Goal: Communication & Community: Answer question/provide support

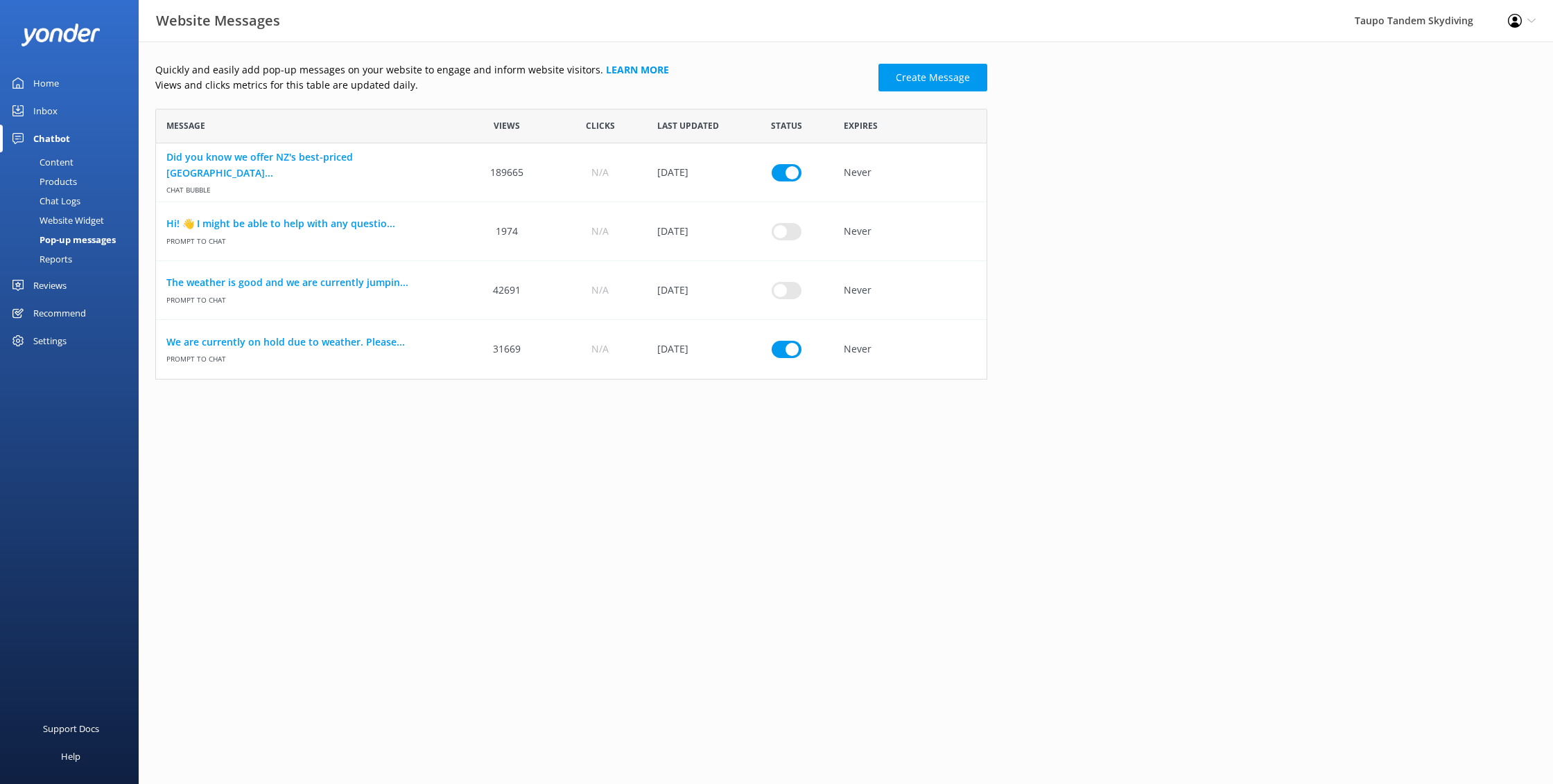
scroll to position [271, 832]
click at [326, 339] on link "We are currently on hold due to weather. Please..." at bounding box center [308, 342] width 284 height 15
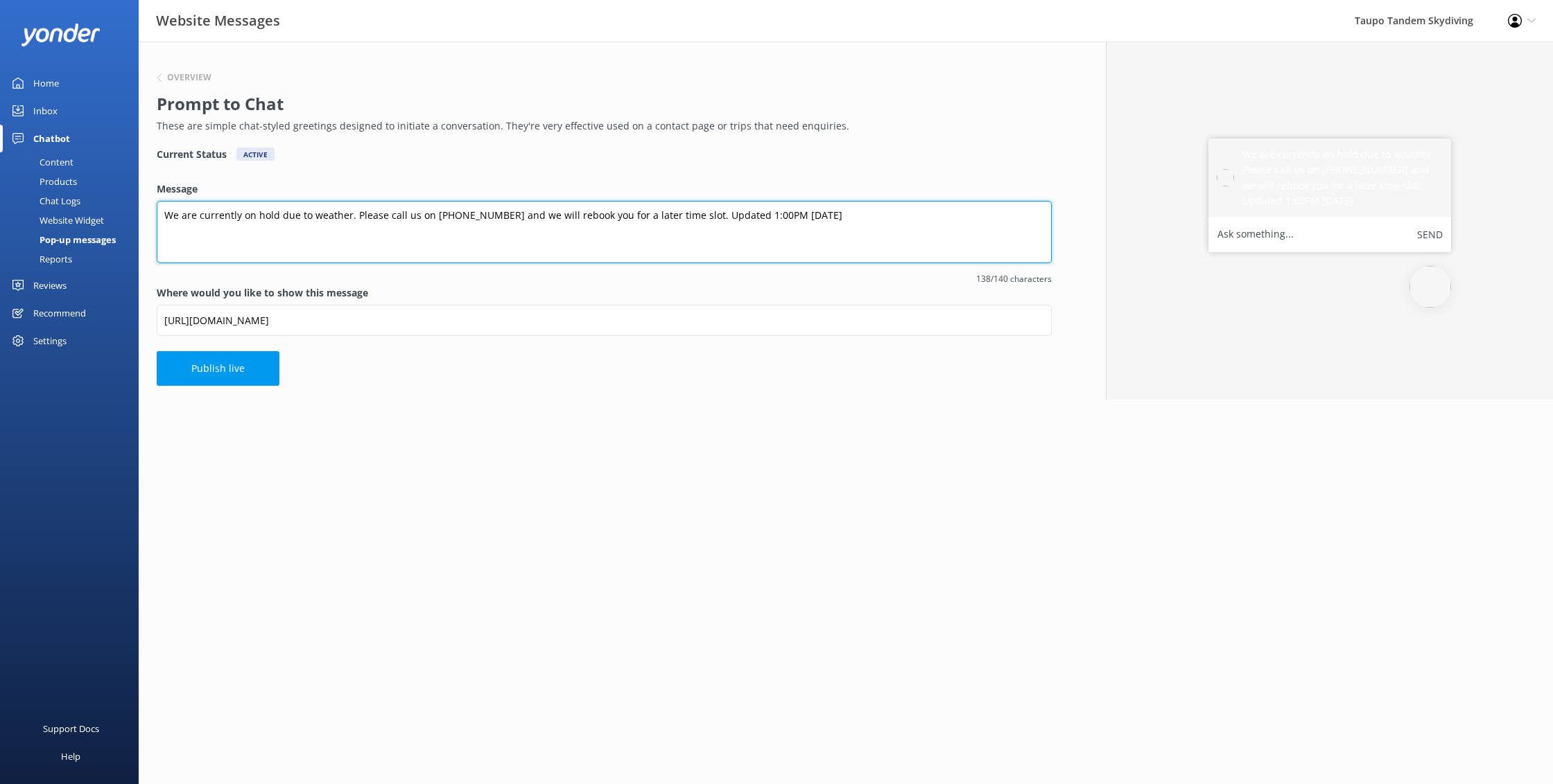
drag, startPoint x: 737, startPoint y: 215, endPoint x: 750, endPoint y: 248, distance: 35.5
click at [737, 215] on textarea "We are currently on hold due to weather. Please call us on [PHONE_NUMBER] and w…" at bounding box center [604, 232] width 895 height 62
type textarea "We are currently on hold due to weather. Please call us on [PHONE_NUMBER] and w…"
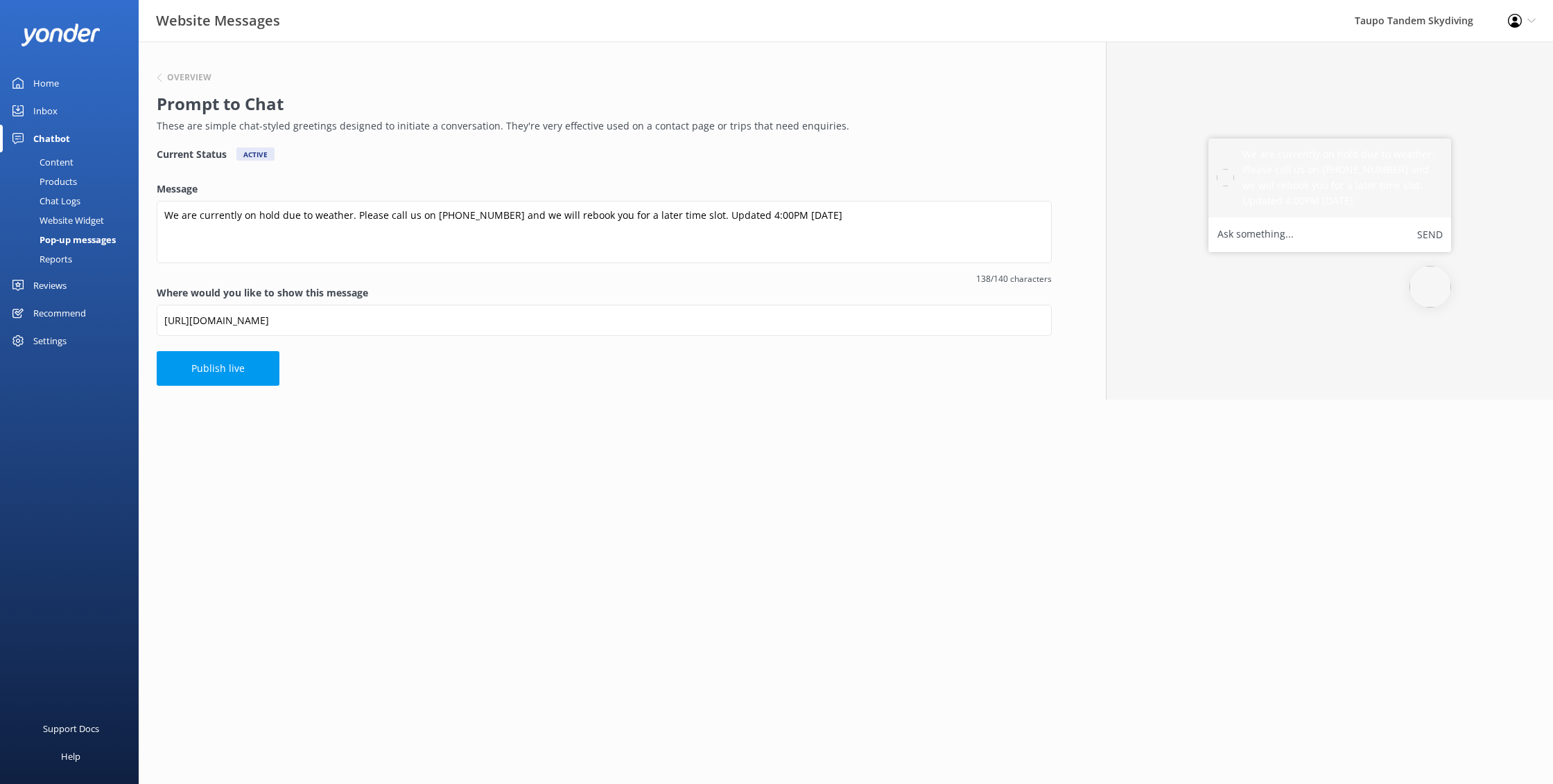
click at [709, 417] on html "Website Messages Taupo Tandem Skydiving Profile Settings Logout Home Inbox Chat…" at bounding box center [776, 392] width 1553 height 784
click at [236, 364] on button "Publish live" at bounding box center [218, 369] width 123 height 35
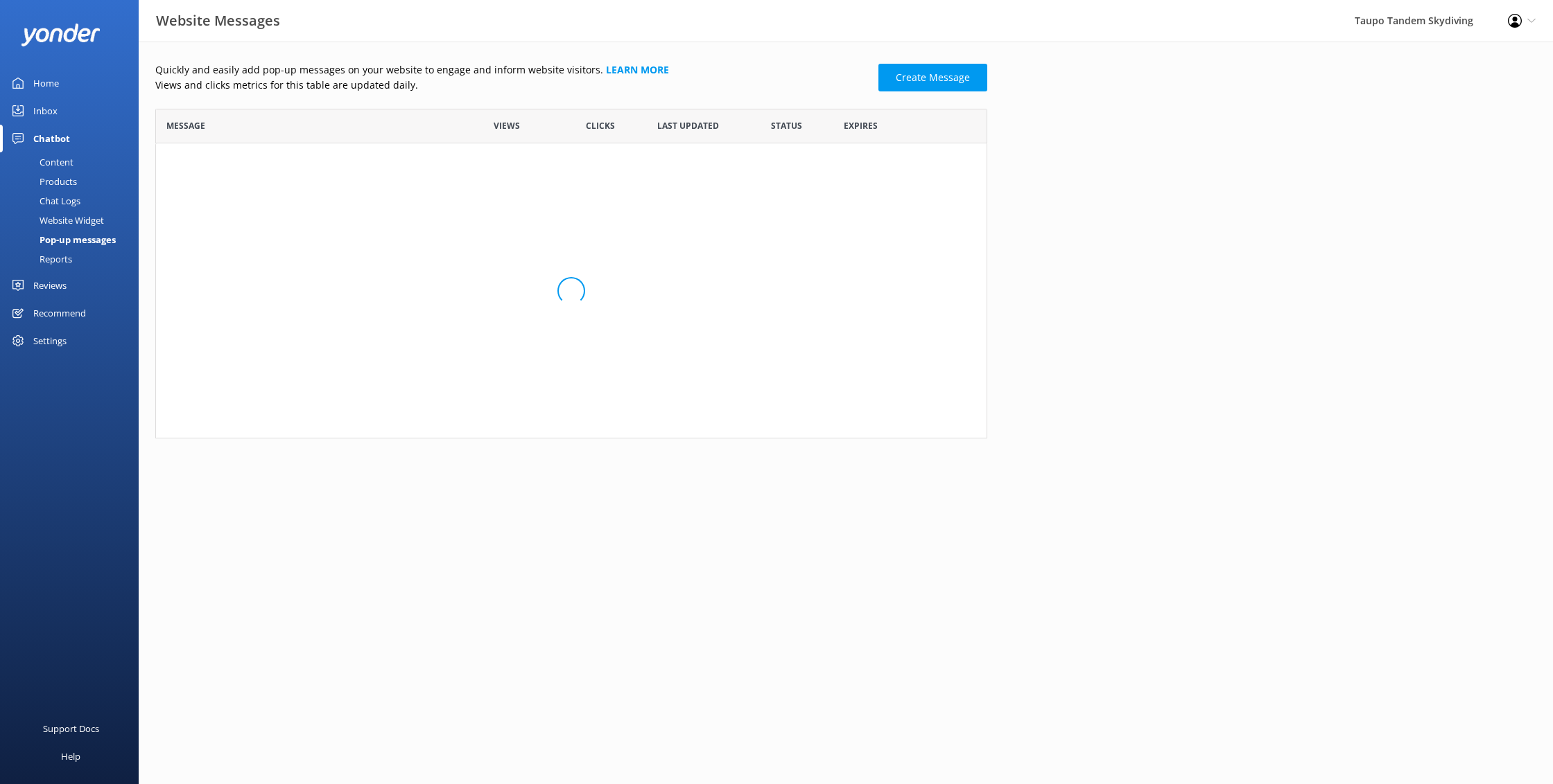
scroll to position [271, 832]
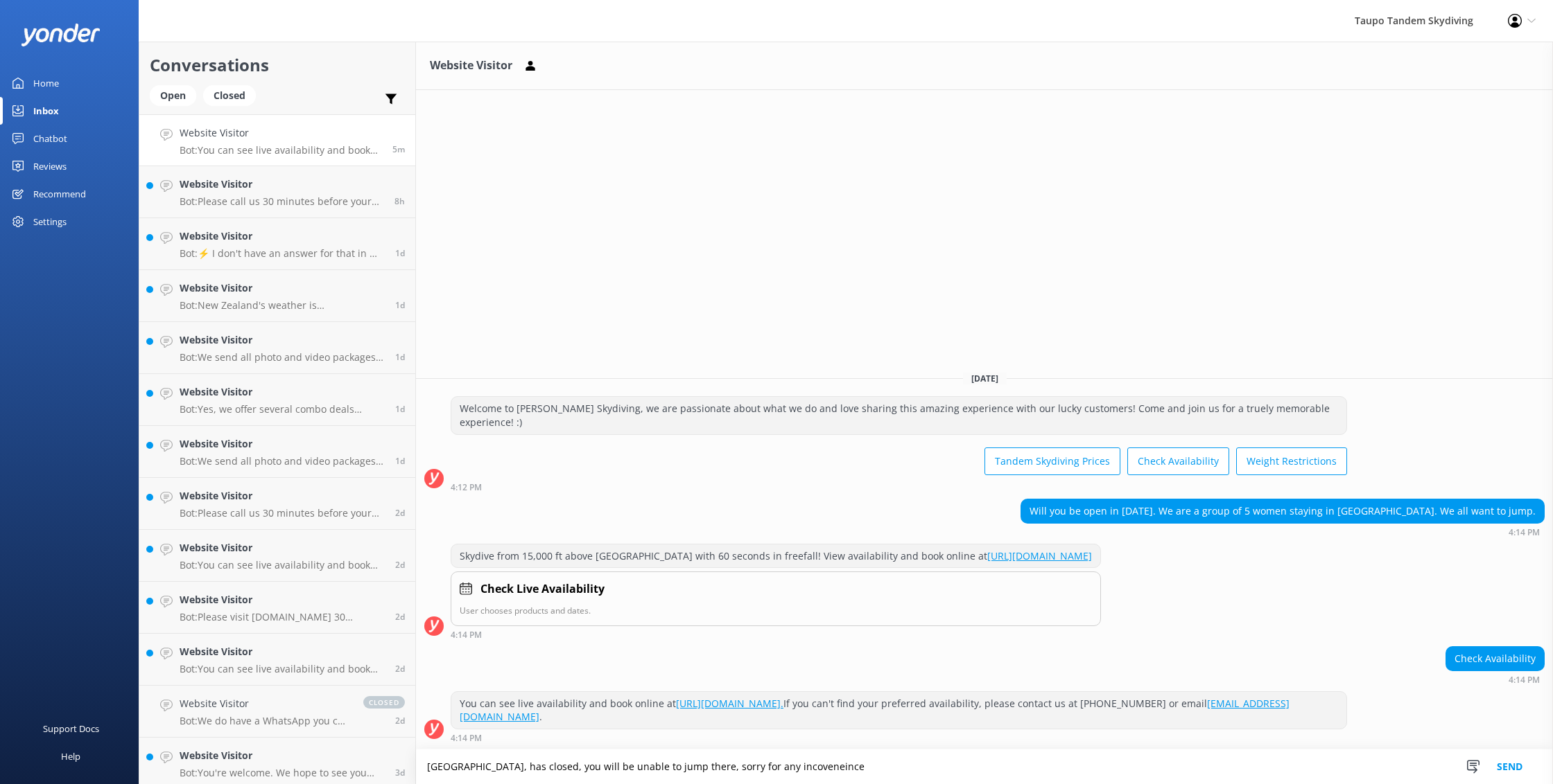
click at [807, 770] on textarea "Skydive Bay of Island, has closed, you will be unable to jump there, sorry for …" at bounding box center [984, 767] width 1137 height 35
click at [950, 773] on textarea "Skydive Bay of Island, has closed, you will be unable to jump there, sorry for …" at bounding box center [984, 767] width 1137 height 35
click at [813, 769] on textarea "Skydive Bay of Island, has closed, you will be unable to jump there, sorry for …" at bounding box center [984, 767] width 1137 height 35
click at [855, 765] on textarea "Skydive Bay of Island, has closed, you will be unable to jump there, sorry for …" at bounding box center [984, 767] width 1137 height 35
click at [818, 770] on textarea "Skydive Bay of Island, has closed, you will be unable to jump there, sorry for …" at bounding box center [984, 767] width 1137 height 35
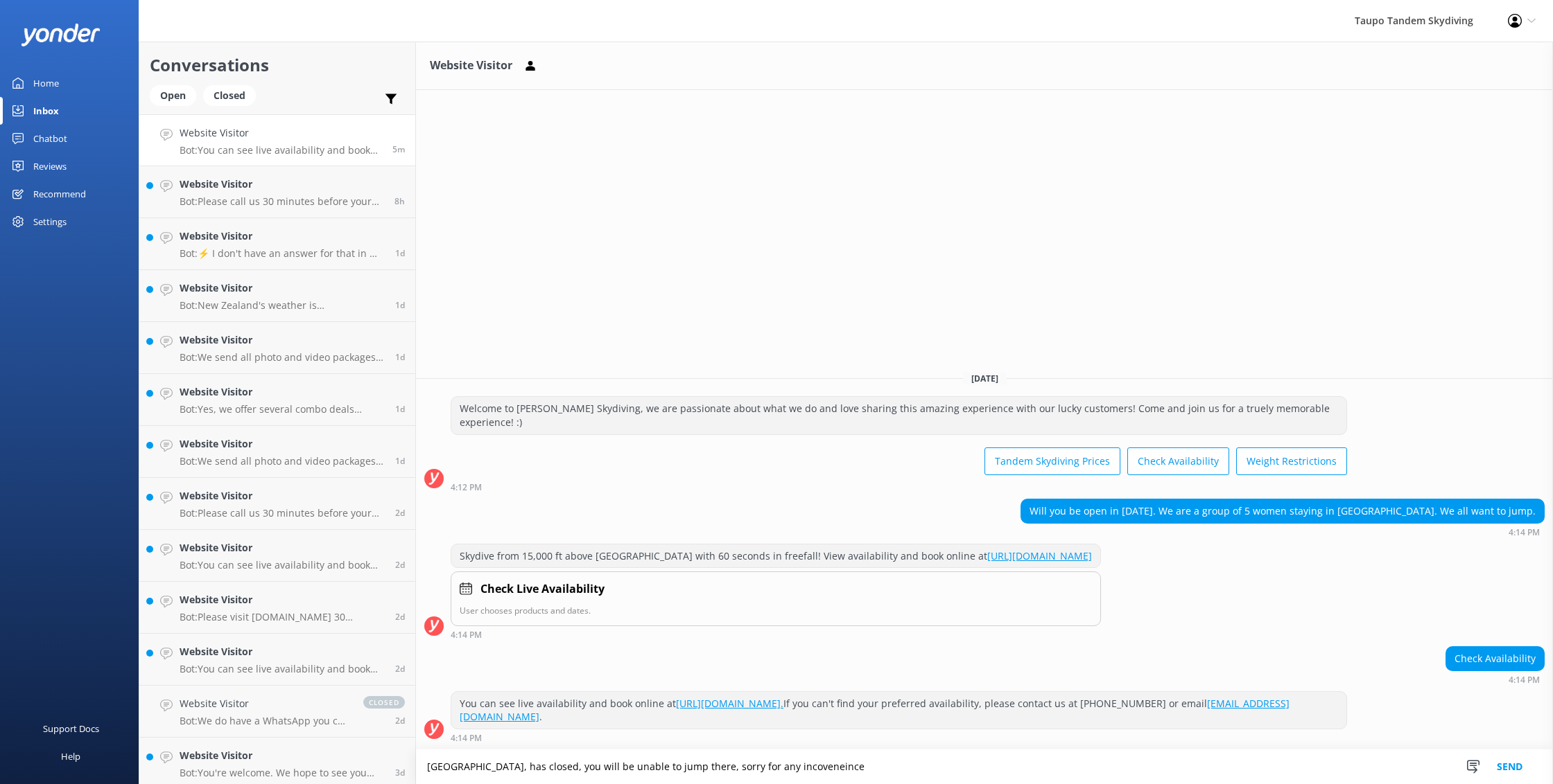
drag, startPoint x: 799, startPoint y: 769, endPoint x: 903, endPoint y: 783, distance: 104.9
click at [799, 769] on textarea "Skydive Bay of Island, has closed, you will be unable to jump there, sorry for …" at bounding box center [984, 767] width 1137 height 35
click at [837, 768] on textarea "Skydive Bay of Island, has closed, you will be unable to jump there, sorry for …" at bounding box center [984, 767] width 1137 height 35
click at [840, 767] on textarea "Skydive Bay of Island, has closed, you will be unable to jump there, sorry for …" at bounding box center [984, 767] width 1137 height 35
drag, startPoint x: 832, startPoint y: 770, endPoint x: 853, endPoint y: 770, distance: 21.0
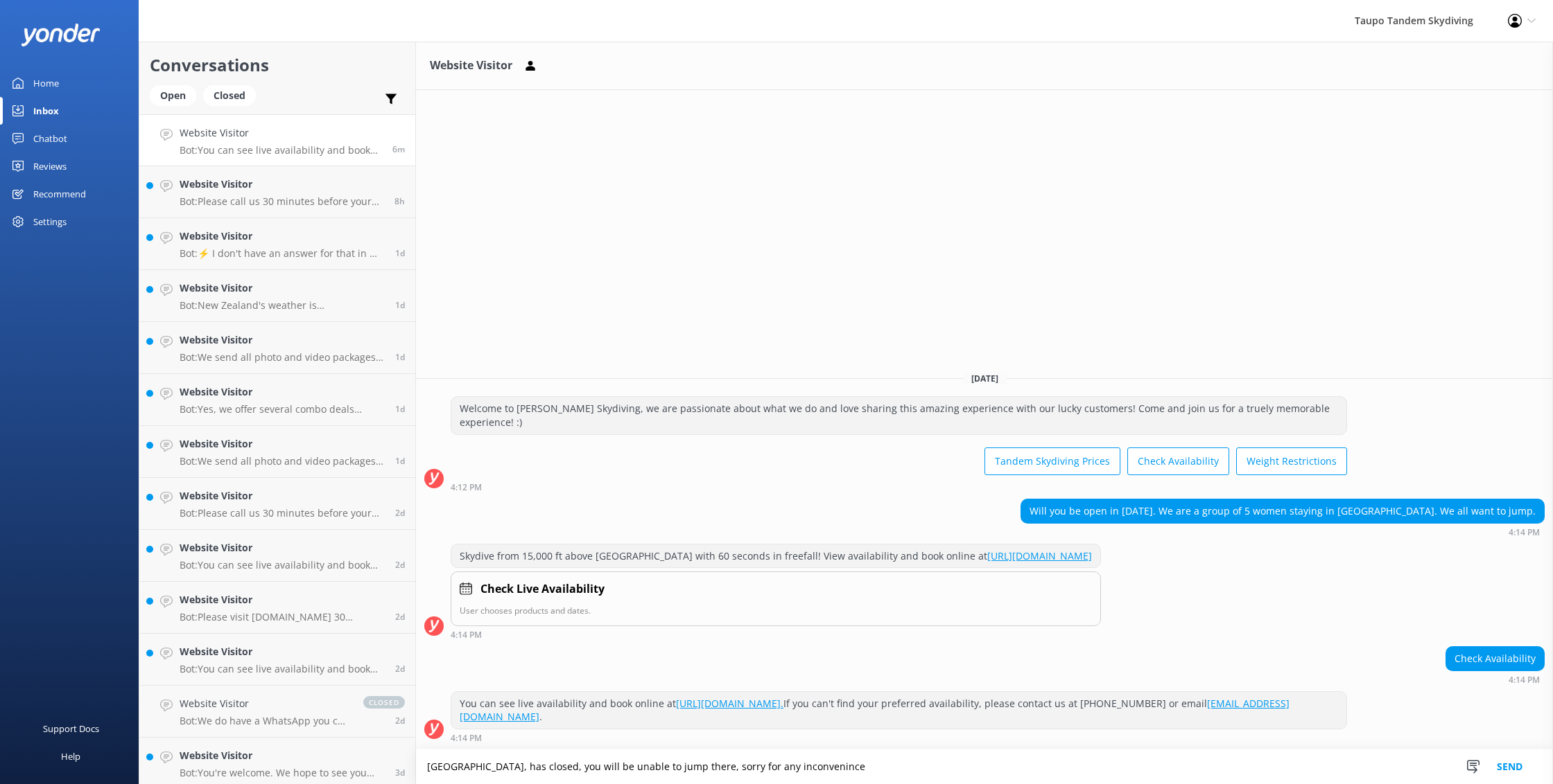
click at [832, 770] on textarea "Skydive Bay of Island, has closed, you will be unable to jump there, sorry for …" at bounding box center [984, 767] width 1137 height 35
click at [856, 765] on textarea "Skydive Bay of Island, has closed, you will be unable to jump there, sorry for …" at bounding box center [984, 767] width 1137 height 35
type textarea "Skydive Bay of Island, has closed, you will be unable to jump there, sorry for …"
click at [1511, 766] on button "Send" at bounding box center [1510, 767] width 52 height 35
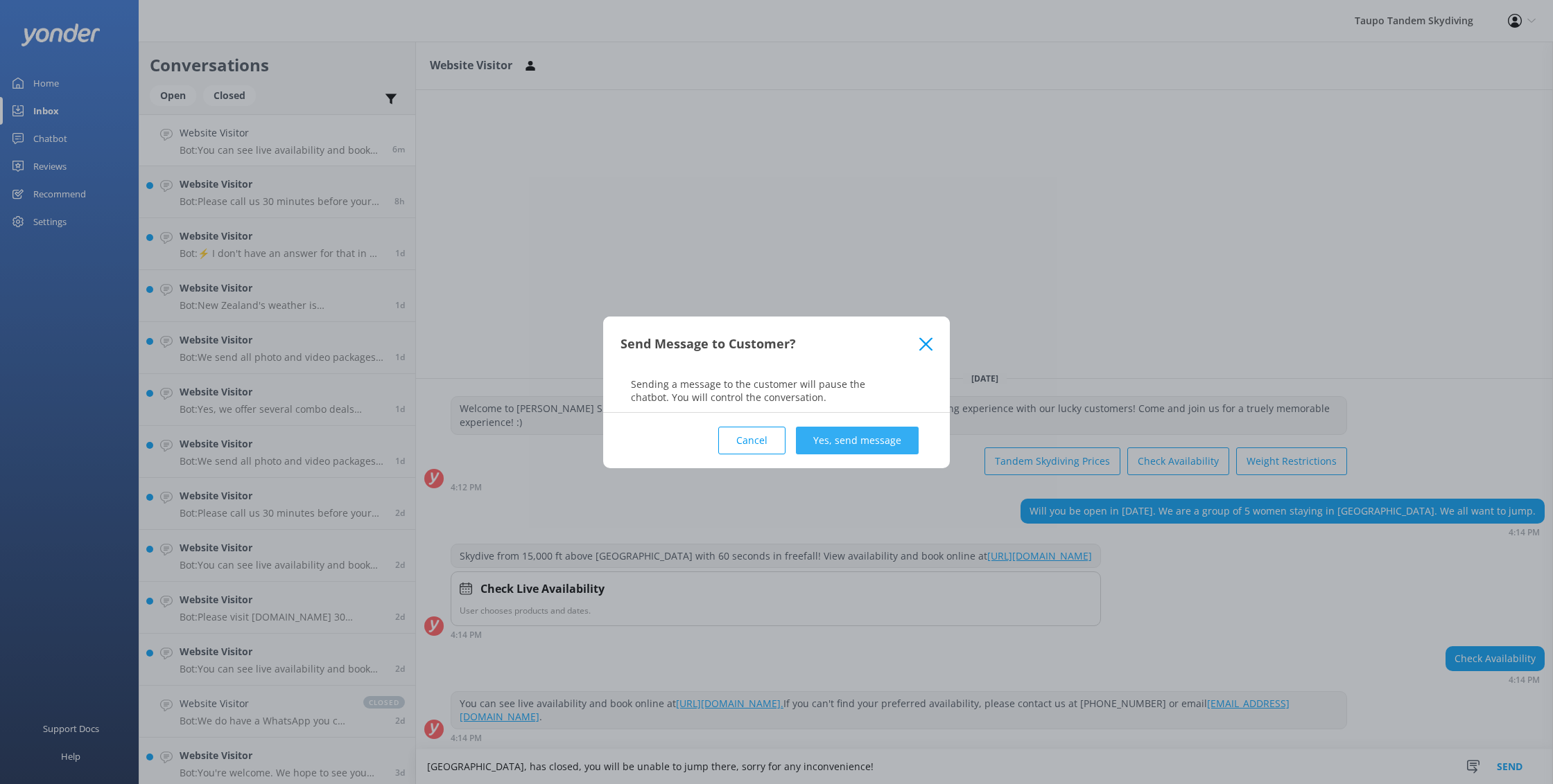
click at [882, 442] on button "Yes, send message" at bounding box center [857, 441] width 123 height 27
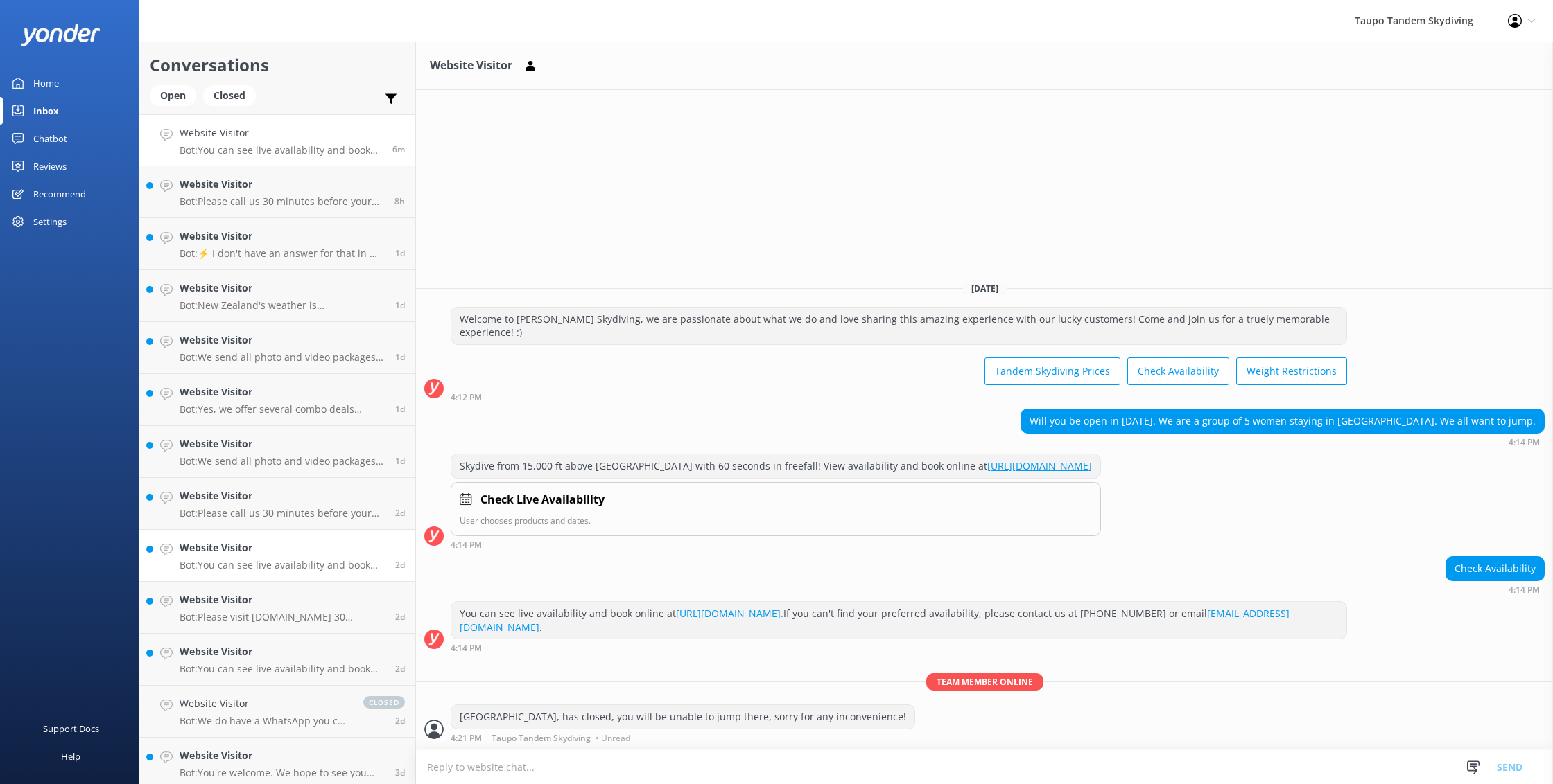
drag, startPoint x: 410, startPoint y: 515, endPoint x: 411, endPoint y: 535, distance: 20.0
click at [411, 535] on div "Website Visitor Bot: You can see live availability and book online at https://t…" at bounding box center [277, 661] width 276 height 1095
drag, startPoint x: 410, startPoint y: 517, endPoint x: 409, endPoint y: 545, distance: 28.0
